Goal: Task Accomplishment & Management: Complete application form

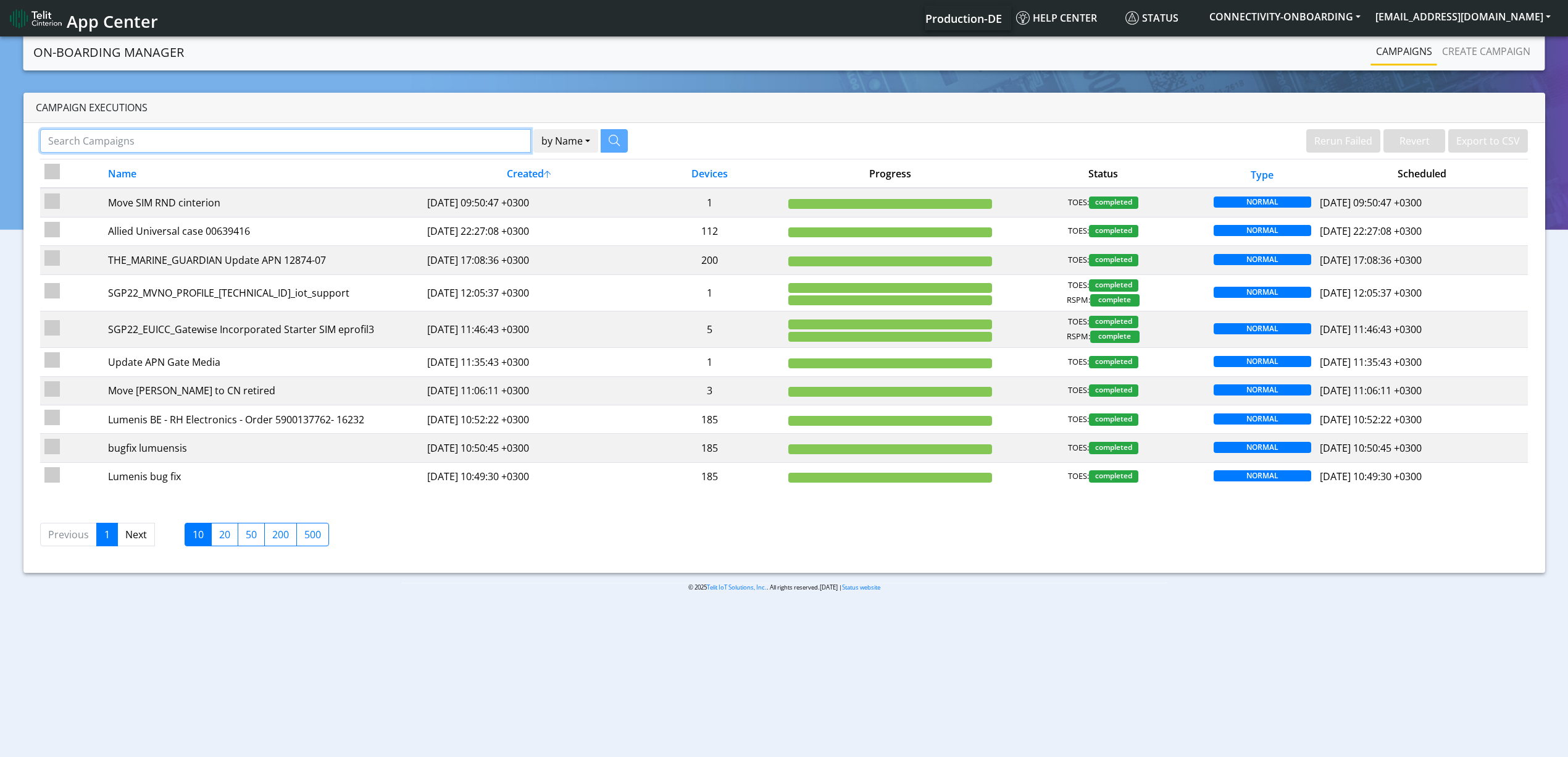
click at [416, 141] on input "Search Campaigns" at bounding box center [285, 141] width 491 height 24
paste input "27838"
type input "27838"
click at [604, 136] on icon "button" at bounding box center [599, 140] width 11 height 11
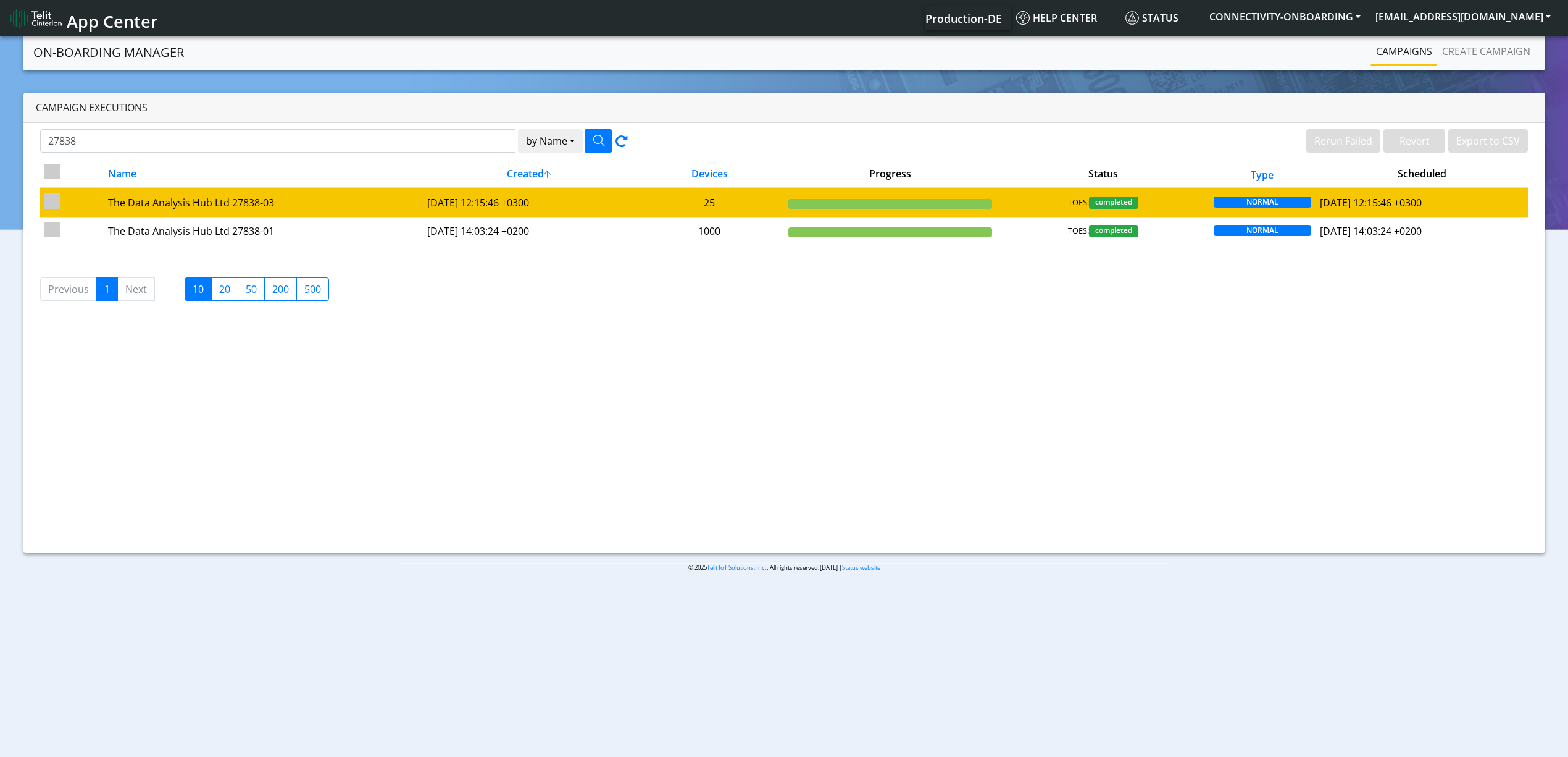
click at [423, 200] on td "2025-05-22 12:15:46 +0300" at bounding box center [528, 202] width 212 height 29
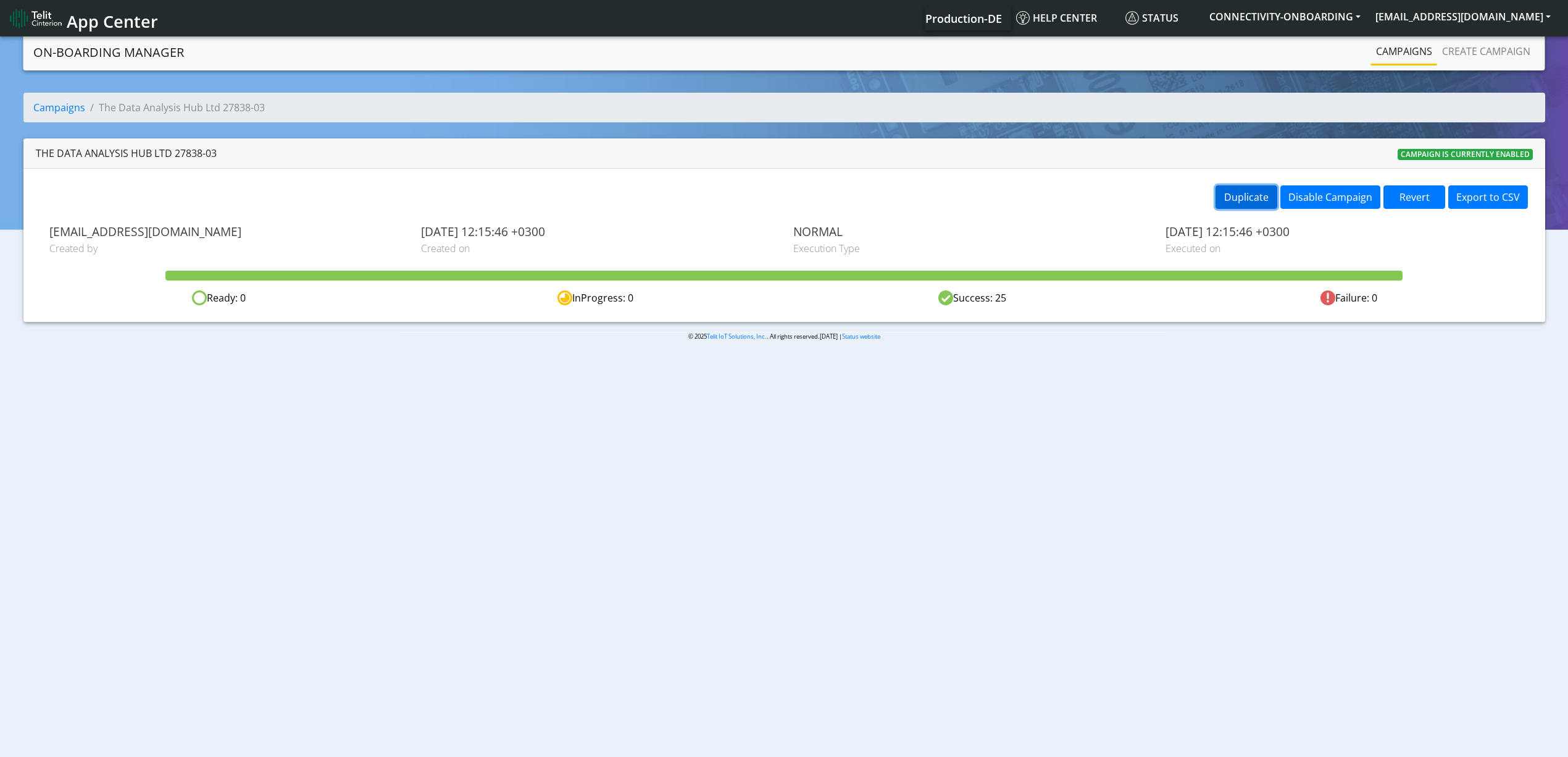
click at [1258, 200] on button "Duplicate" at bounding box center [1247, 197] width 62 height 24
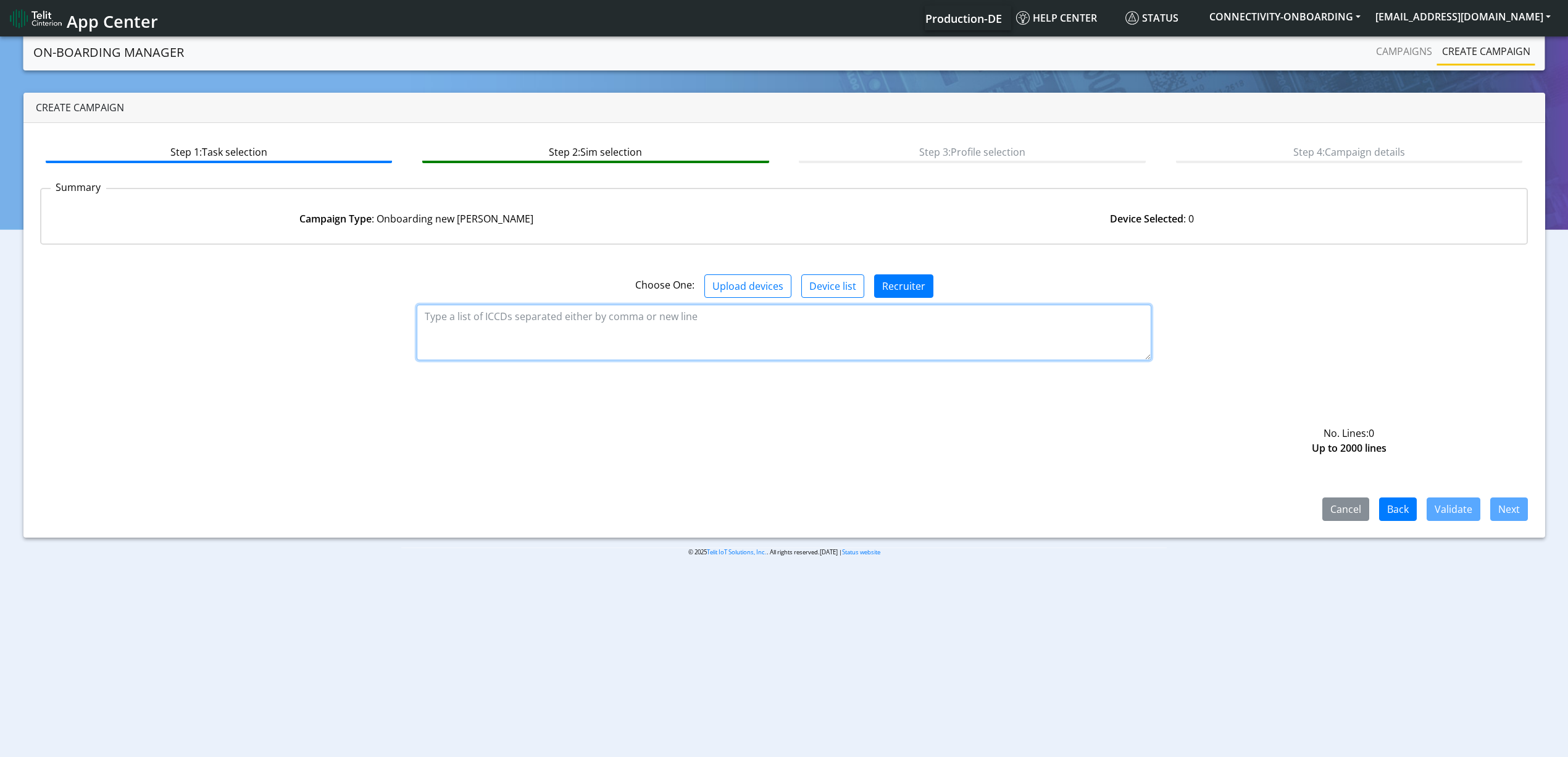
click at [501, 324] on textarea at bounding box center [784, 332] width 735 height 56
paste textarea "89358151000023640926 89358151000023640934 89358151000023640942 8935815100002364…"
type textarea "89358151000023640926 89358151000023640934 89358151000023640942 8935815100002364…"
click at [1438, 497] on button "Validate" at bounding box center [1454, 509] width 54 height 24
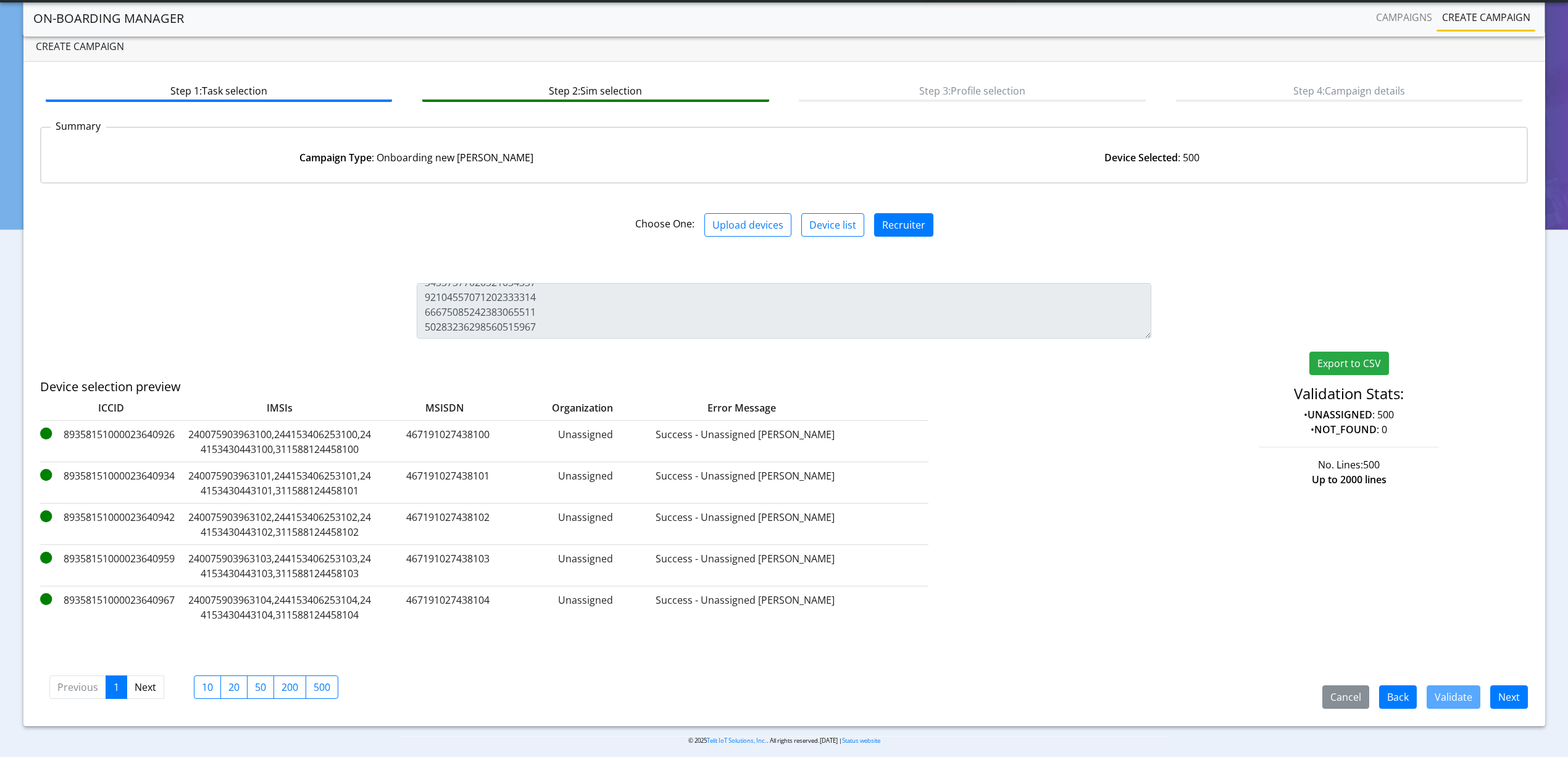
scroll to position [35, 0]
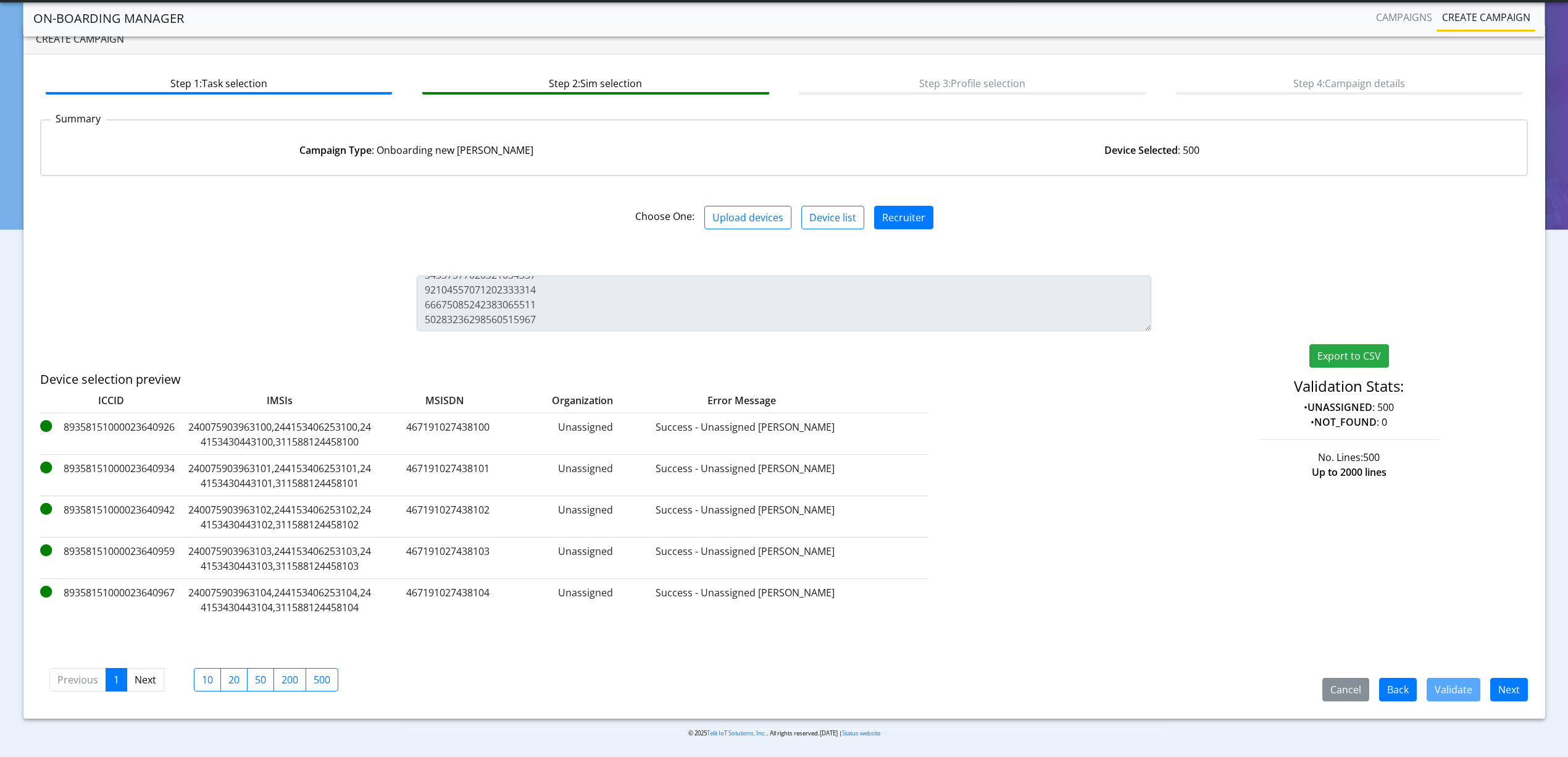
click at [1512, 673] on div "Cancel Back Validate Next Previous 1 Next 10 20 50 200 500" at bounding box center [784, 679] width 1489 height 45
click at [1509, 680] on button "Next" at bounding box center [1509, 690] width 38 height 24
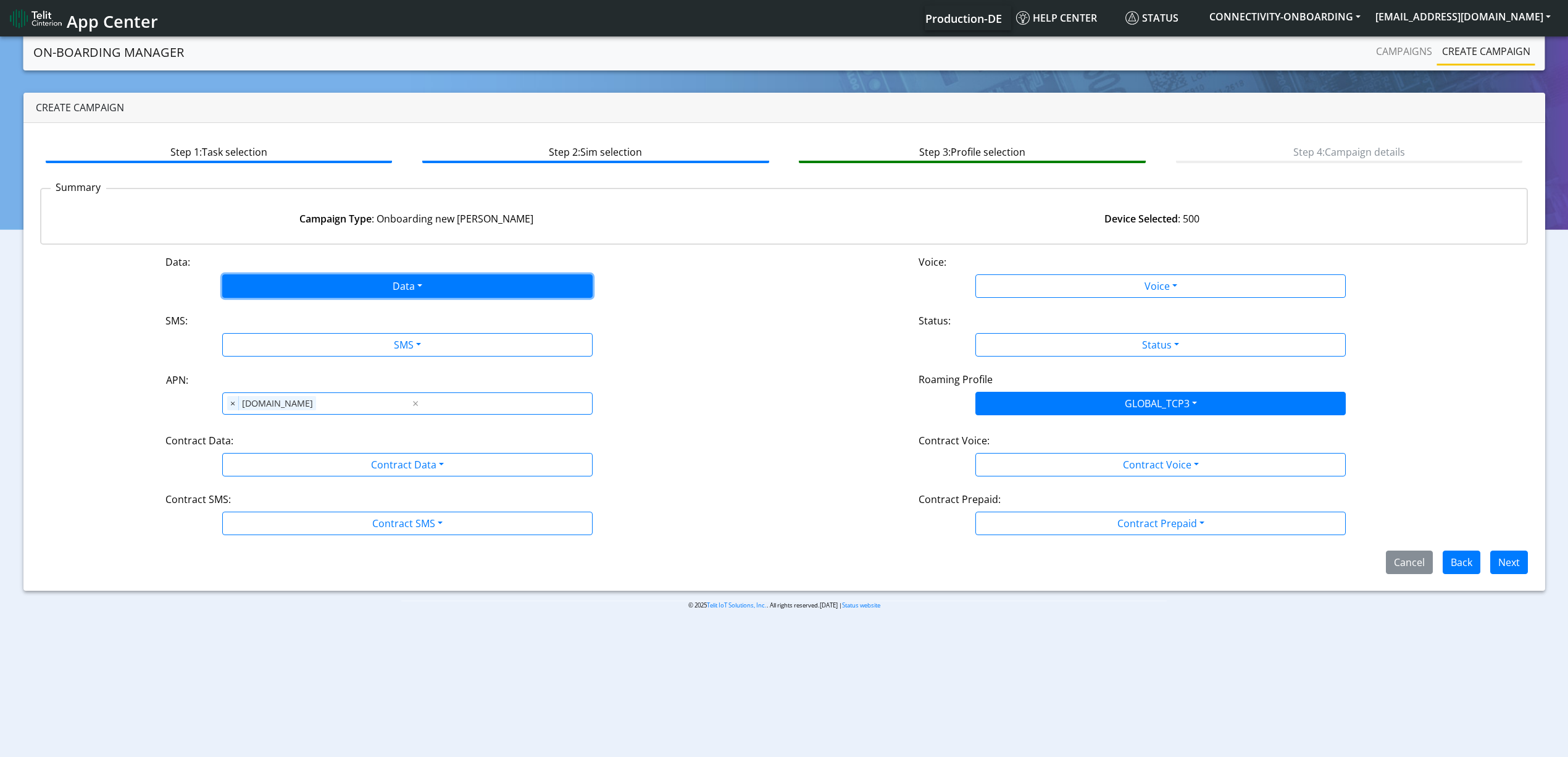
click at [290, 282] on button "Data" at bounding box center [407, 286] width 370 height 24
click at [255, 341] on button "Enabled" at bounding box center [407, 334] width 369 height 20
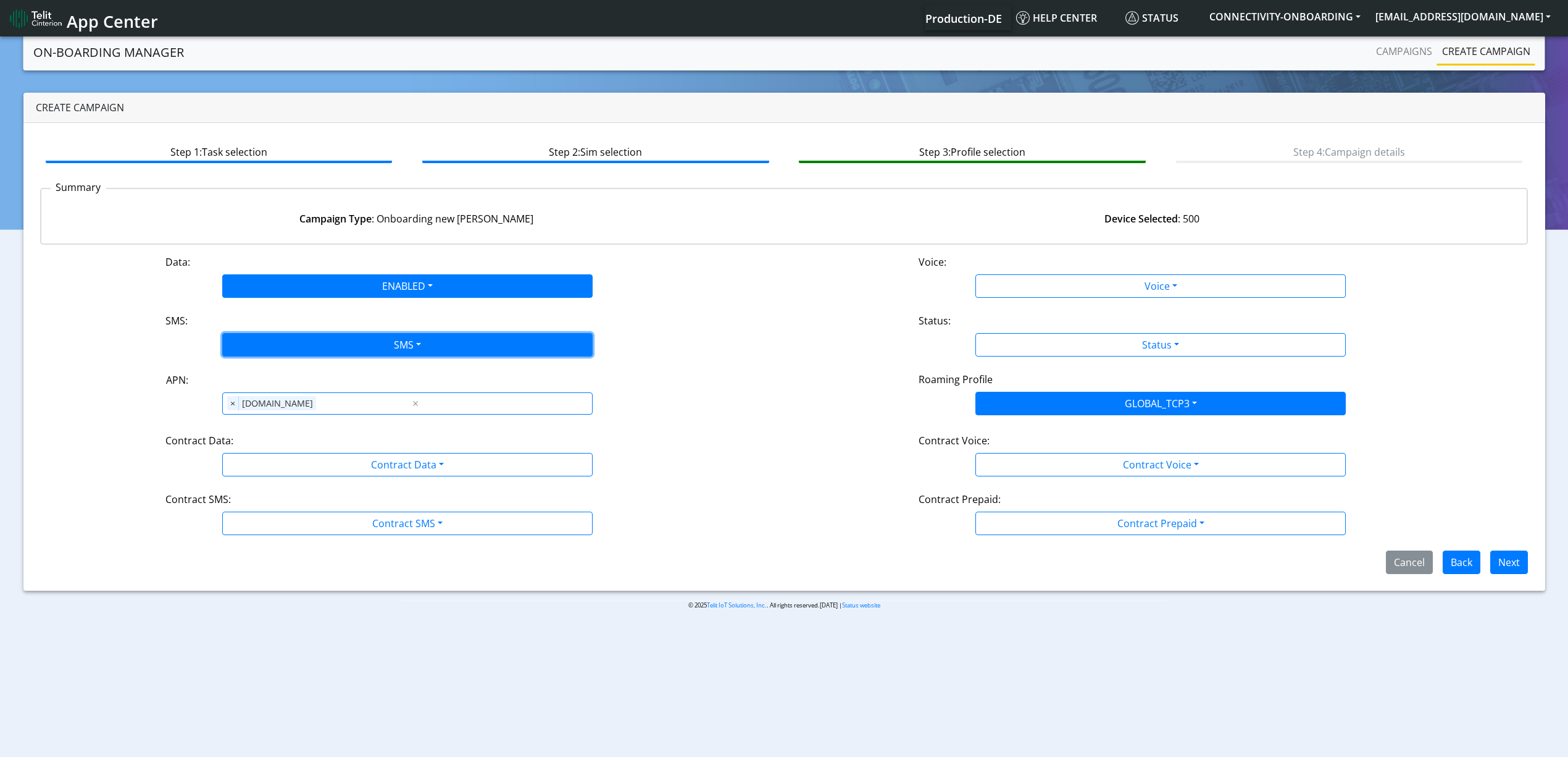
click at [274, 341] on button "SMS" at bounding box center [407, 344] width 370 height 24
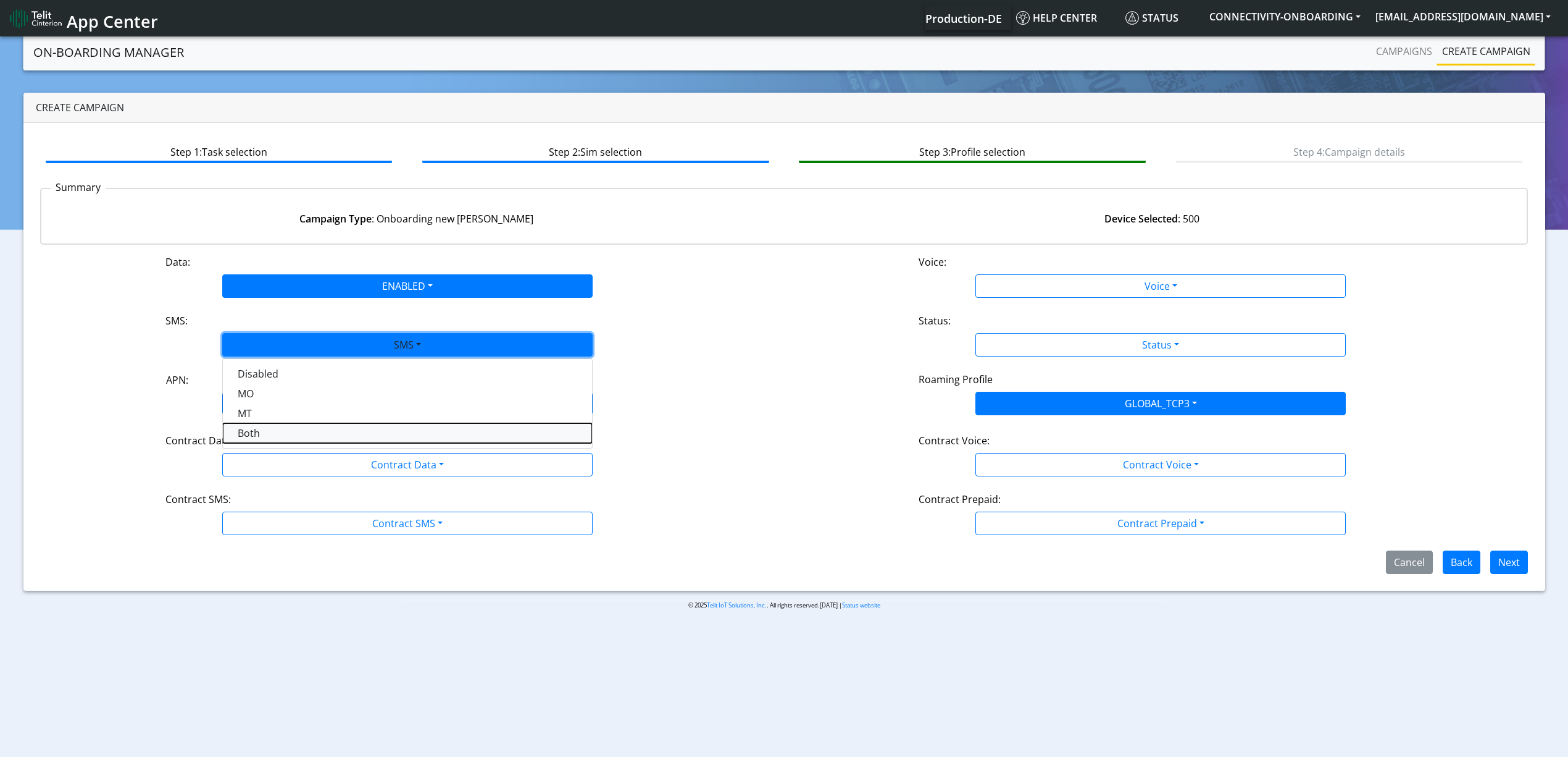
click at [260, 430] on button "Both" at bounding box center [407, 432] width 369 height 20
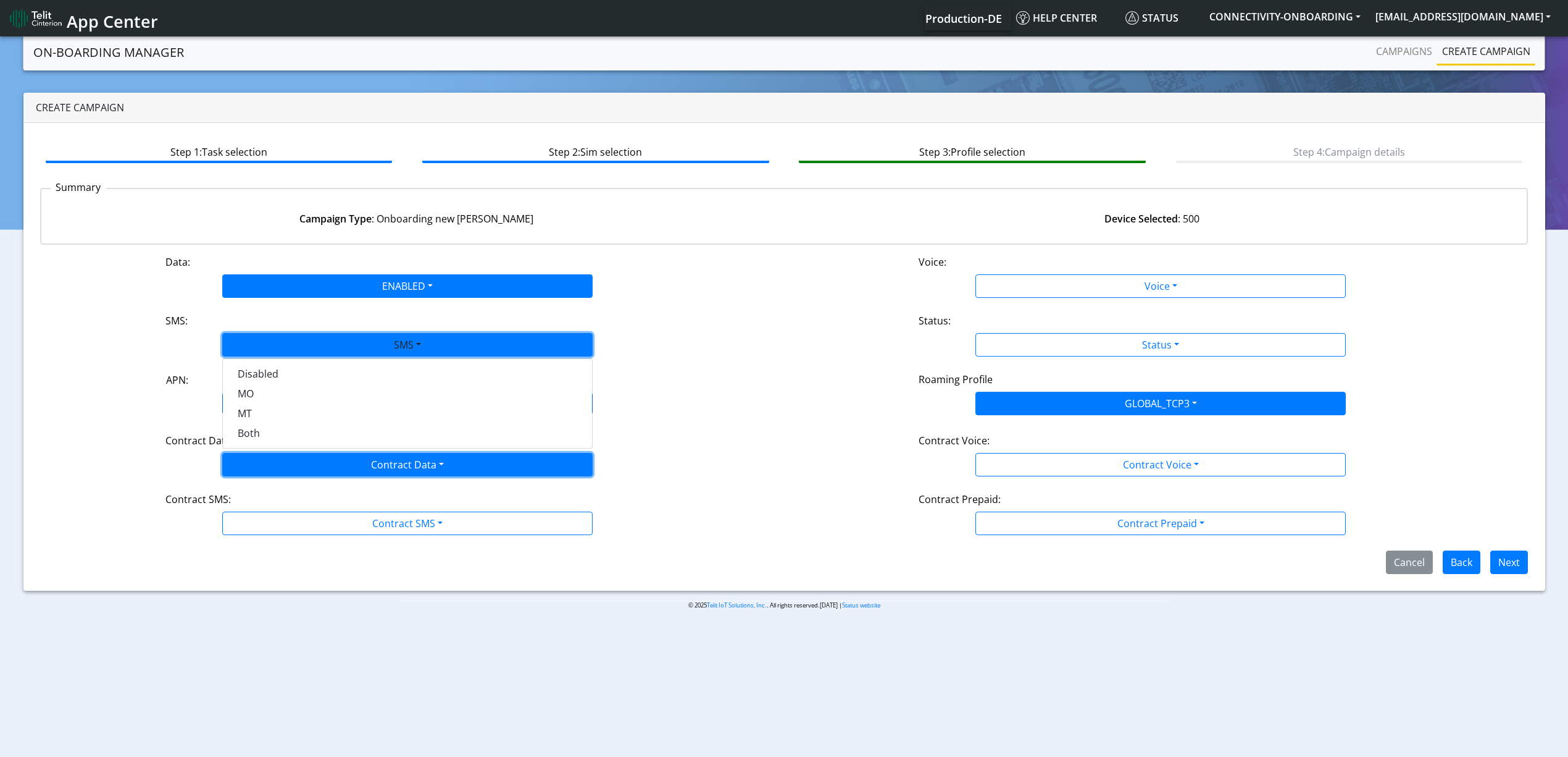
click at [258, 462] on button "Contract Data" at bounding box center [407, 464] width 370 height 24
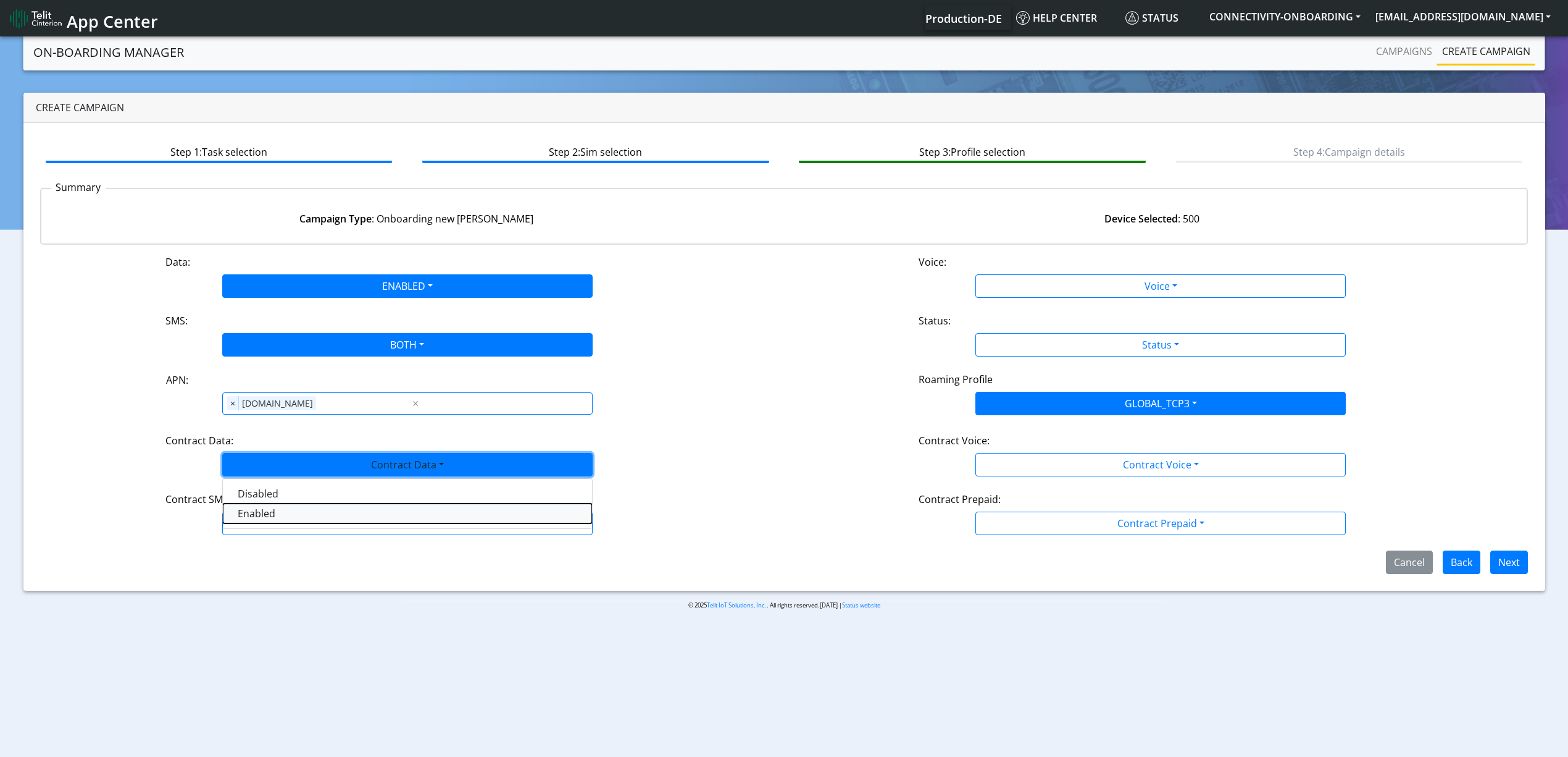
click at [255, 520] on Dataenabled-dropdown "Enabled" at bounding box center [407, 513] width 369 height 20
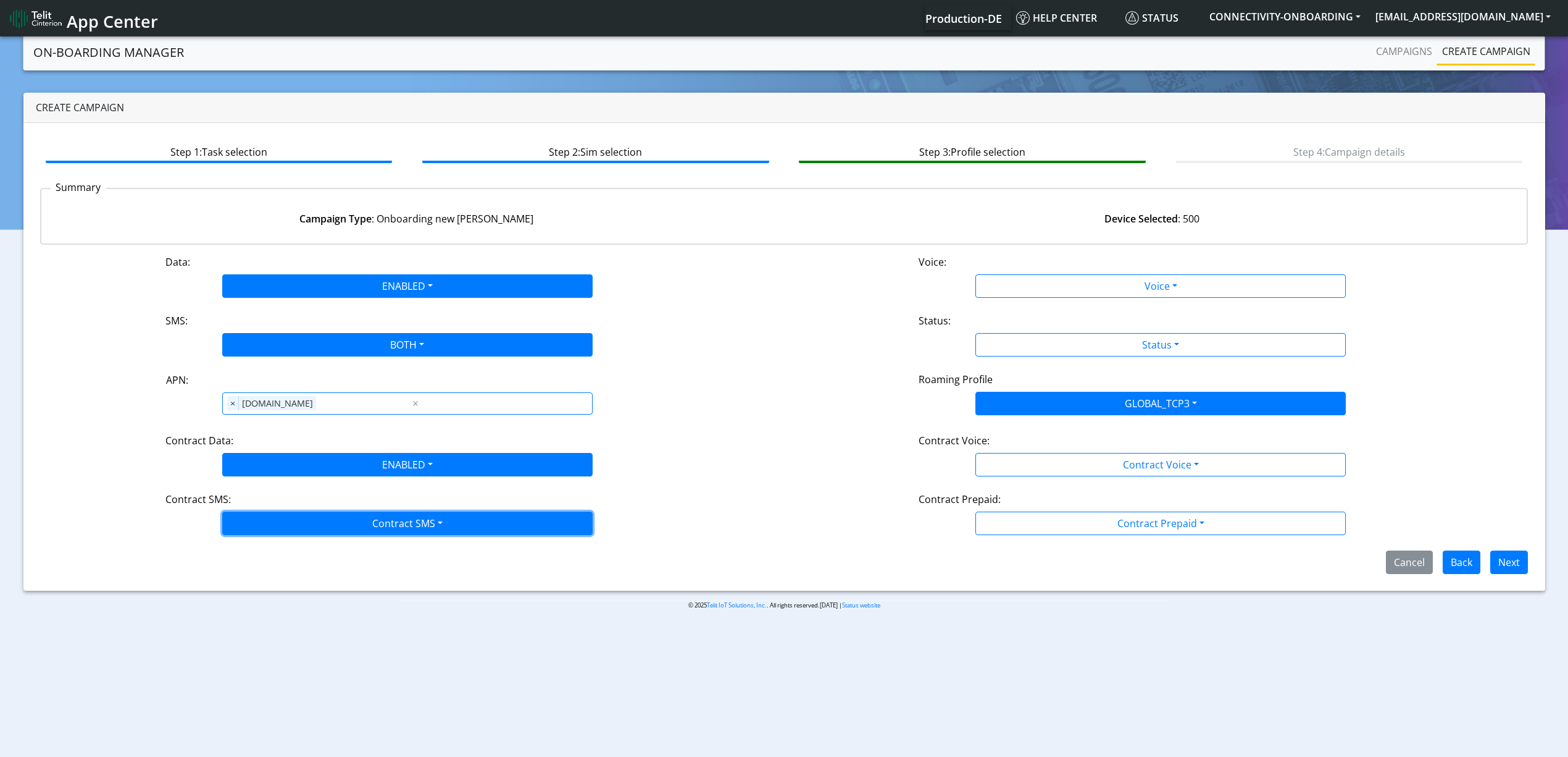
click at [264, 531] on button "Contract SMS" at bounding box center [407, 523] width 370 height 24
click at [245, 612] on SMSboth-dropdown "Both" at bounding box center [407, 611] width 369 height 20
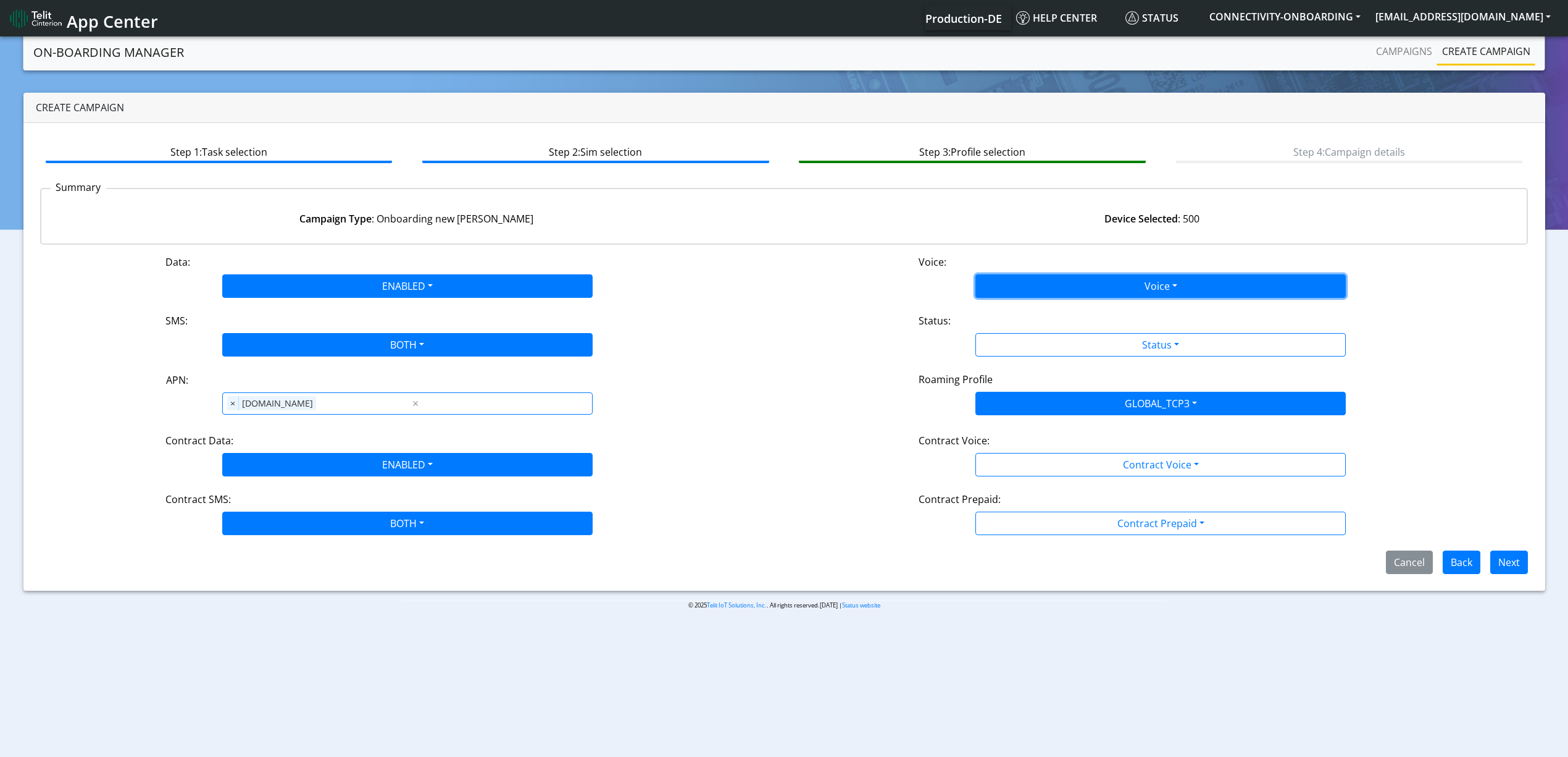
click at [1000, 275] on button "Voice" at bounding box center [1160, 286] width 370 height 24
click at [1000, 309] on button "Disabled" at bounding box center [1160, 315] width 369 height 20
click at [1001, 342] on button "Status" at bounding box center [1160, 344] width 370 height 24
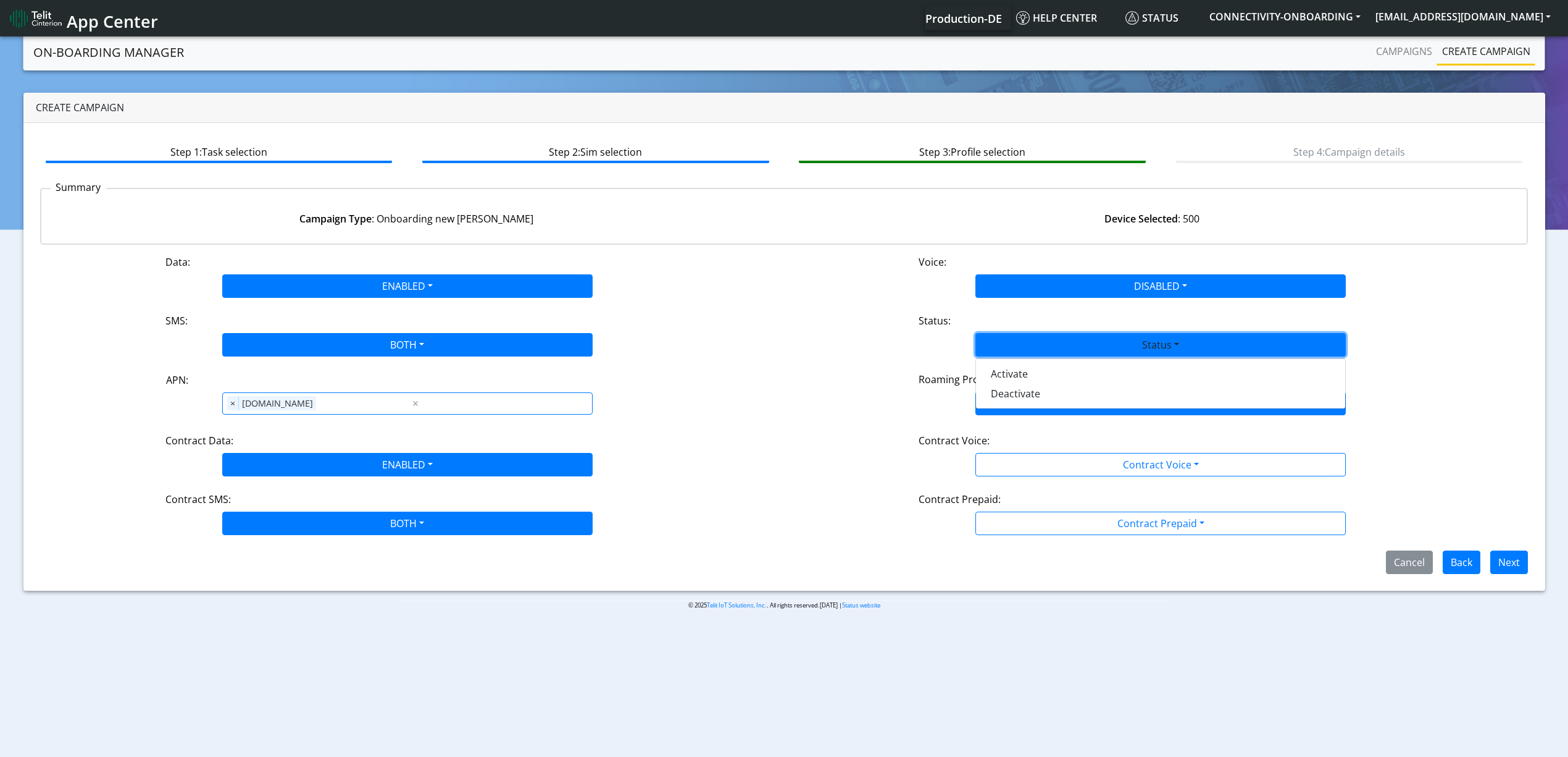
click at [1009, 404] on div "Activate Deactivate" at bounding box center [1160, 384] width 370 height 51
click at [1005, 372] on button "Activate" at bounding box center [1160, 373] width 369 height 20
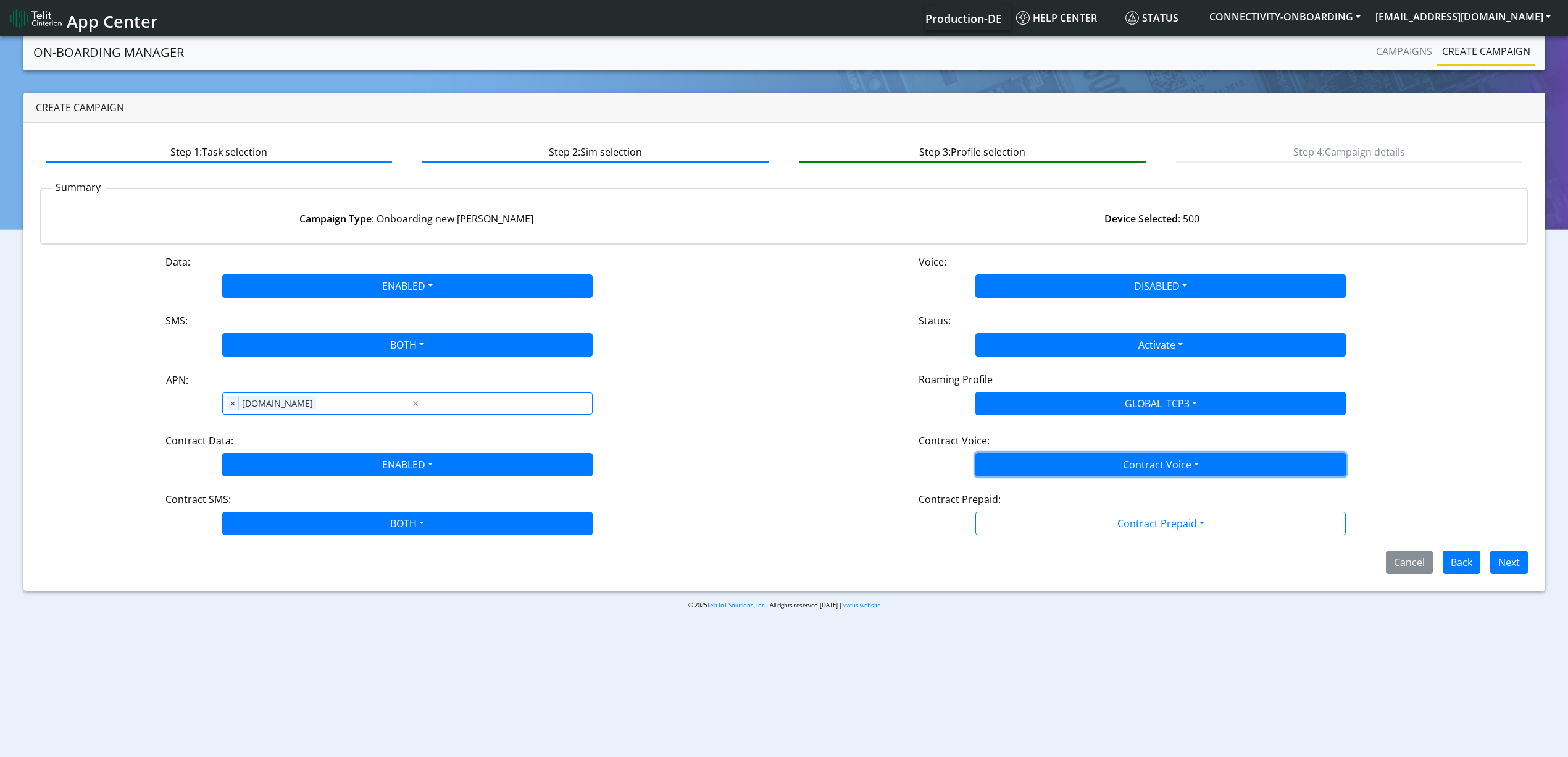
click at [1058, 475] on button "Contract Voice" at bounding box center [1160, 464] width 370 height 24
click at [1053, 497] on Voicedisabled-dropdown "Disabled" at bounding box center [1160, 493] width 369 height 20
click at [1053, 503] on div "Contract Prepaid:" at bounding box center [1160, 501] width 503 height 20
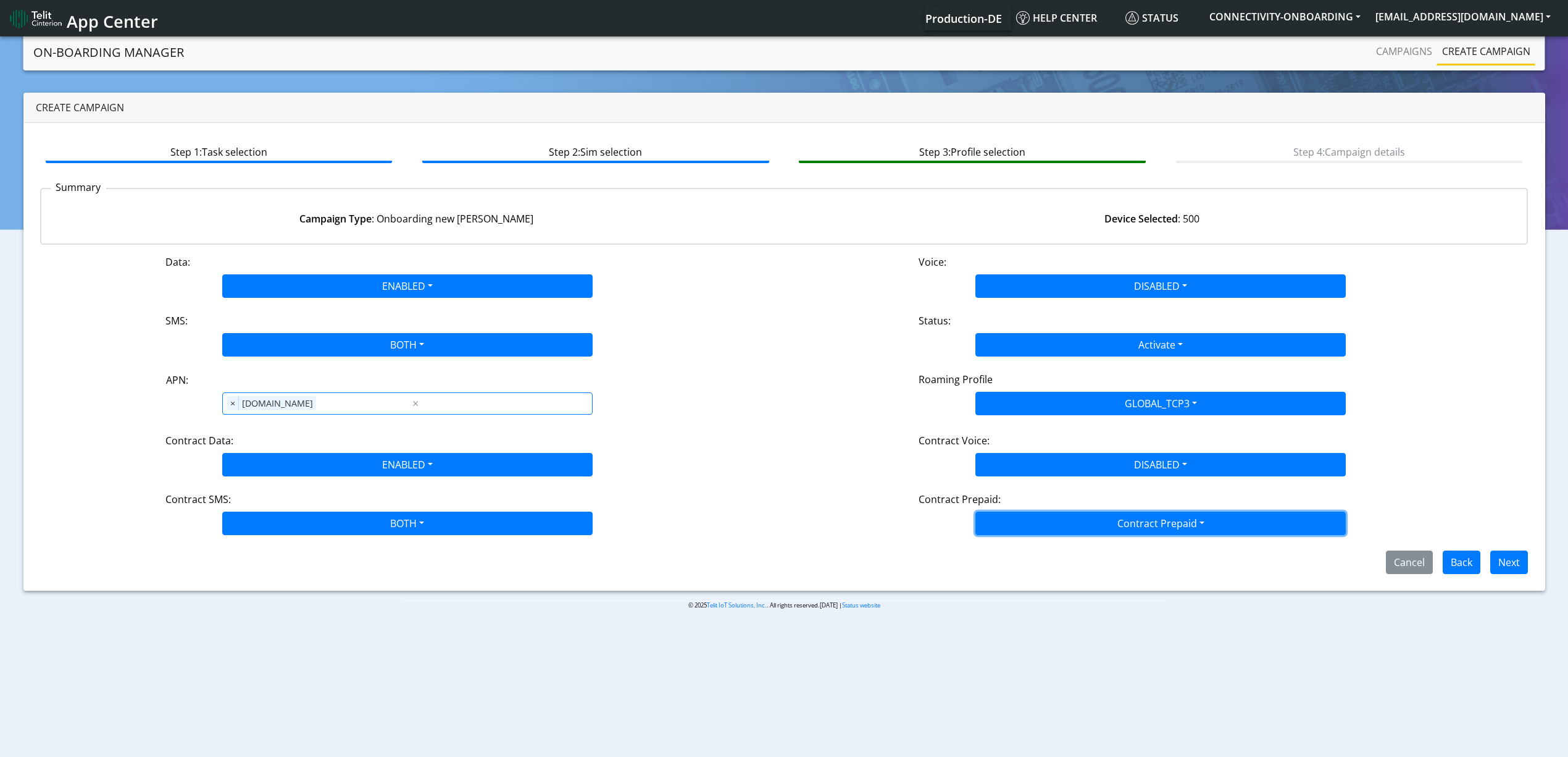
click at [1056, 529] on button "Contract Prepaid" at bounding box center [1160, 523] width 370 height 24
click at [1039, 569] on Prepaidnotprepaid-dropdown "No" at bounding box center [1160, 572] width 369 height 20
click at [1189, 647] on body "App Center Production-DE Help center Status CONNECTIVITY-ONBOARDING yaniv.avrah…" at bounding box center [784, 397] width 1568 height 727
click at [1504, 565] on button "Next" at bounding box center [1509, 562] width 38 height 24
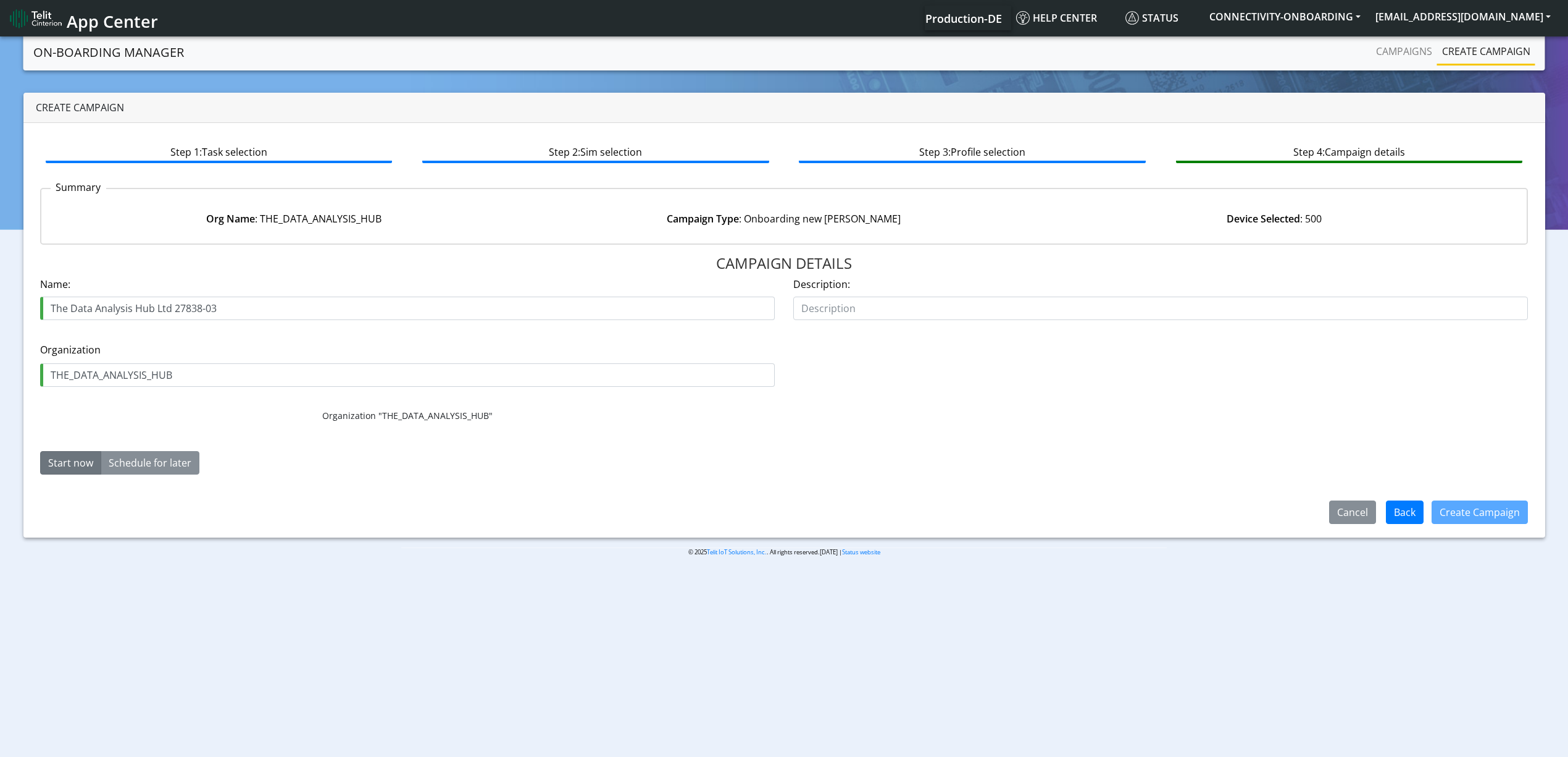
drag, startPoint x: 211, startPoint y: 300, endPoint x: 232, endPoint y: 304, distance: 21.4
click at [223, 304] on input "The Data Analysis Hub Ltd 27838-03" at bounding box center [407, 308] width 735 height 24
type input "The Data Analysis Hub Ltd 27838-02"
click at [1495, 510] on button "Create Campaign" at bounding box center [1479, 512] width 96 height 24
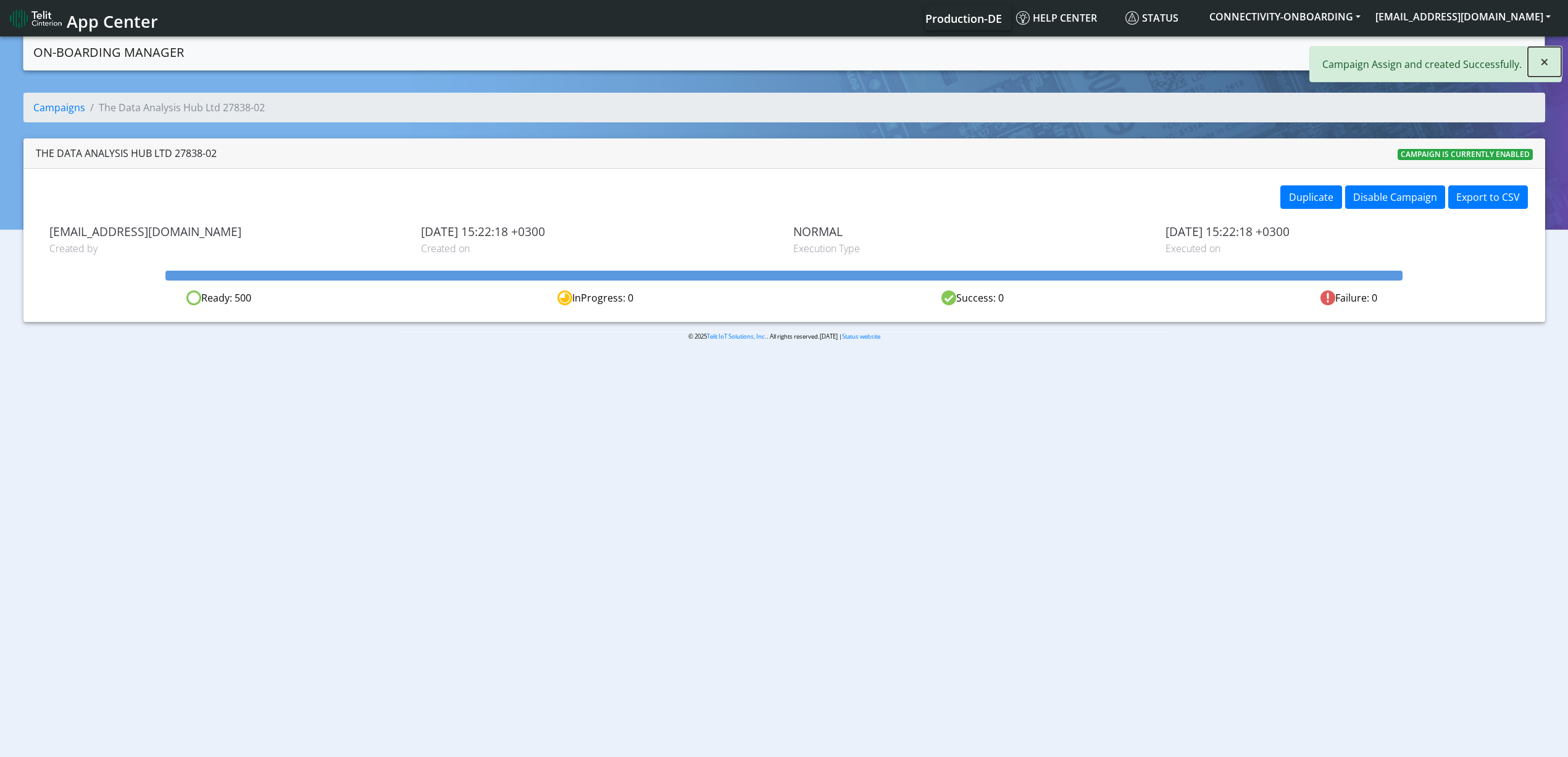
click at [1541, 67] on span "×" at bounding box center [1544, 61] width 9 height 20
click at [1386, 50] on link "Campaigns" at bounding box center [1404, 51] width 66 height 24
